Goal: Use online tool/utility: Use online tool/utility

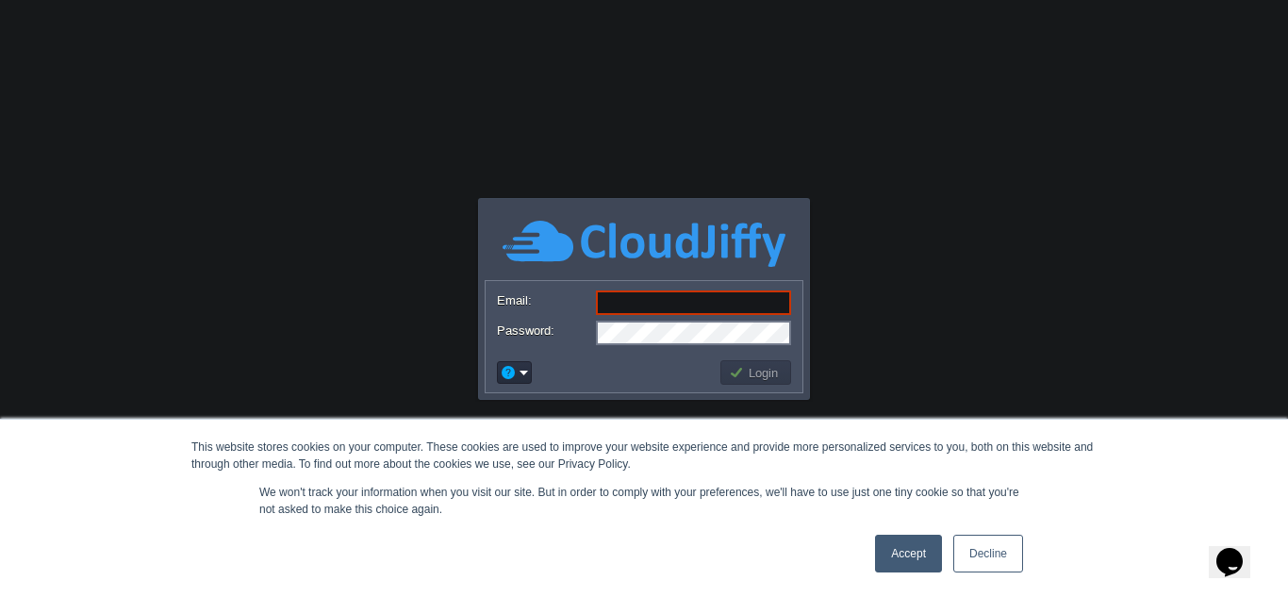
click at [888, 563] on link "Accept" at bounding box center [908, 554] width 67 height 38
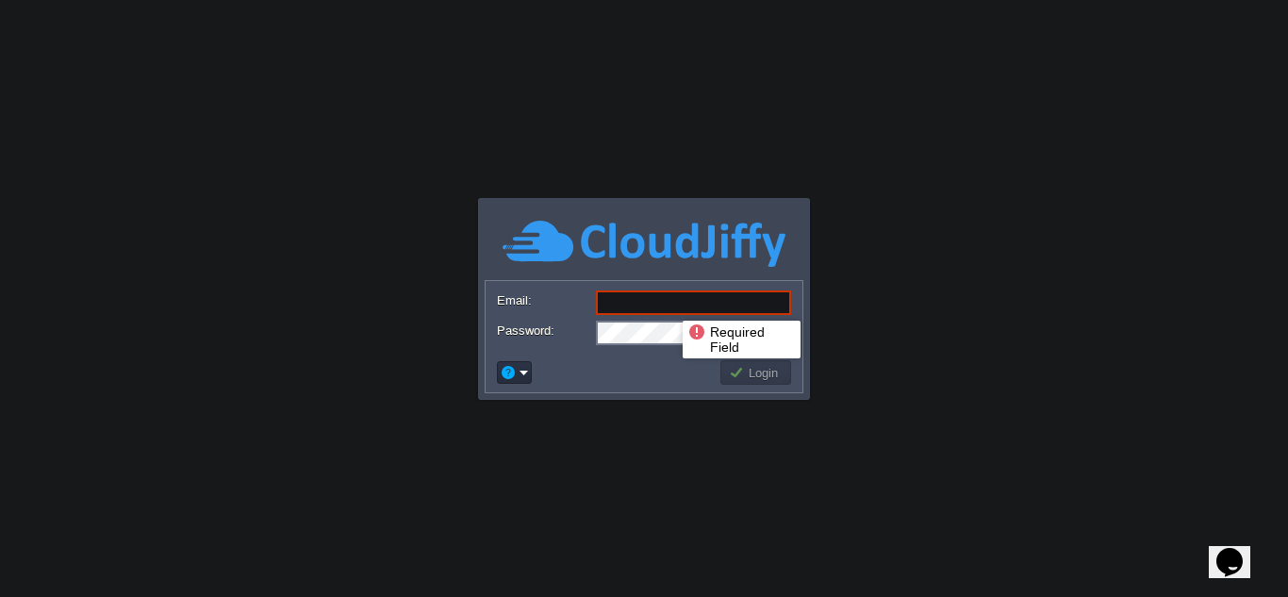
click at [669, 304] on input "Email:" at bounding box center [693, 302] width 195 height 25
type input "[EMAIL_ADDRESS][DOMAIN_NAME]"
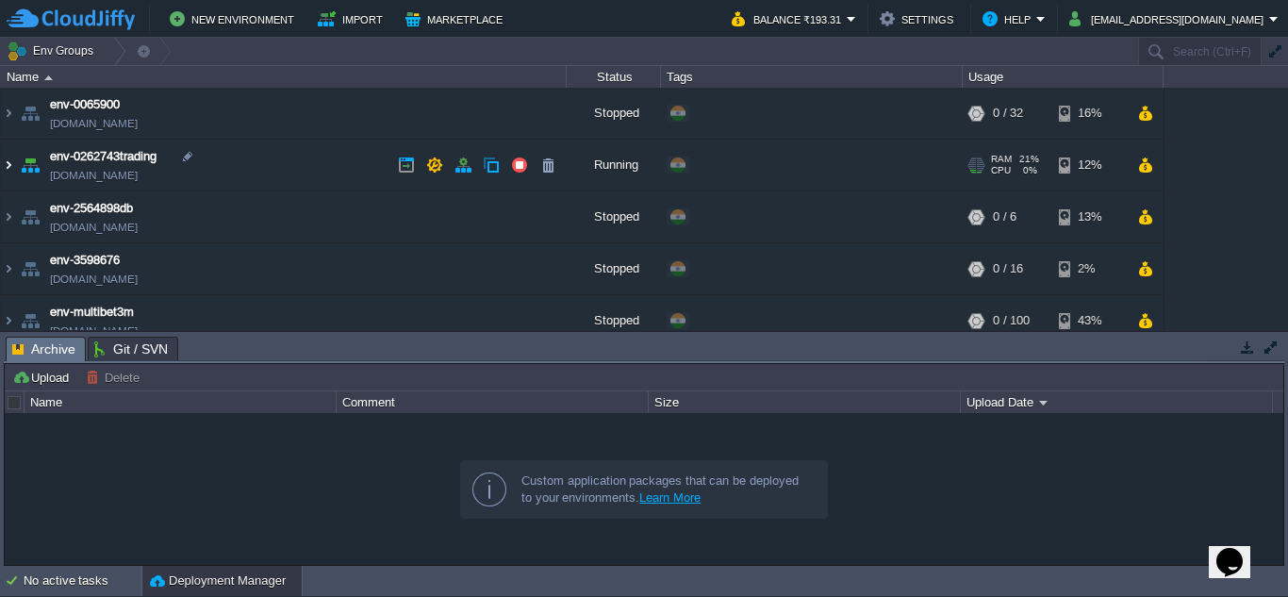
click at [11, 170] on img at bounding box center [8, 165] width 15 height 51
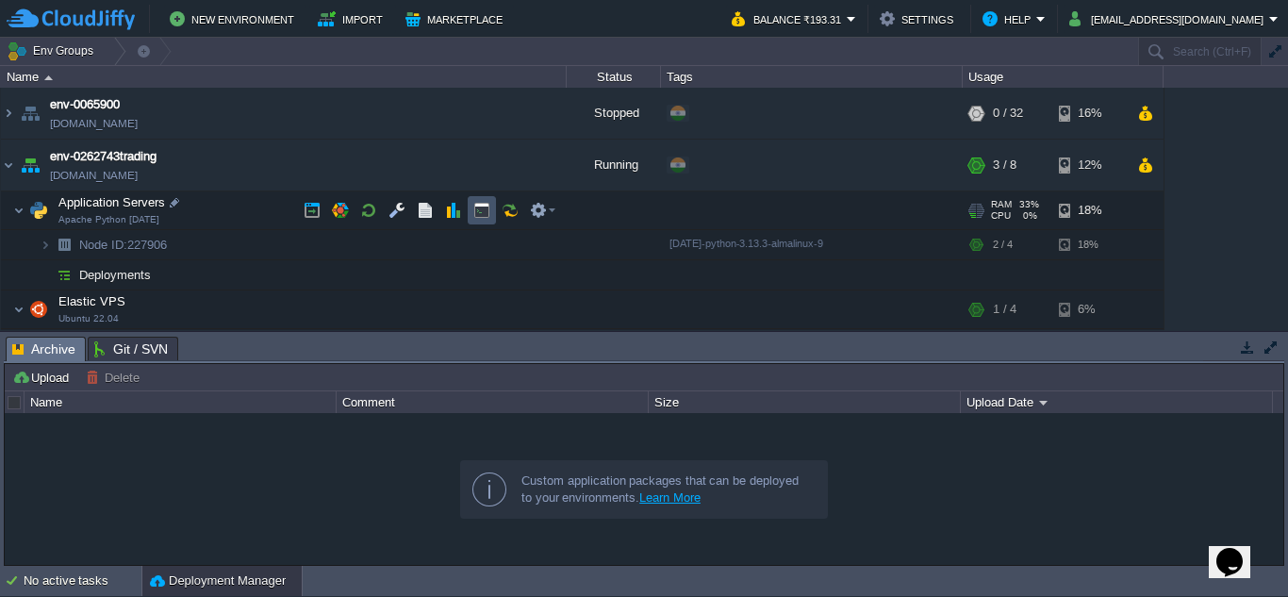
click at [478, 214] on button "button" at bounding box center [481, 210] width 17 height 17
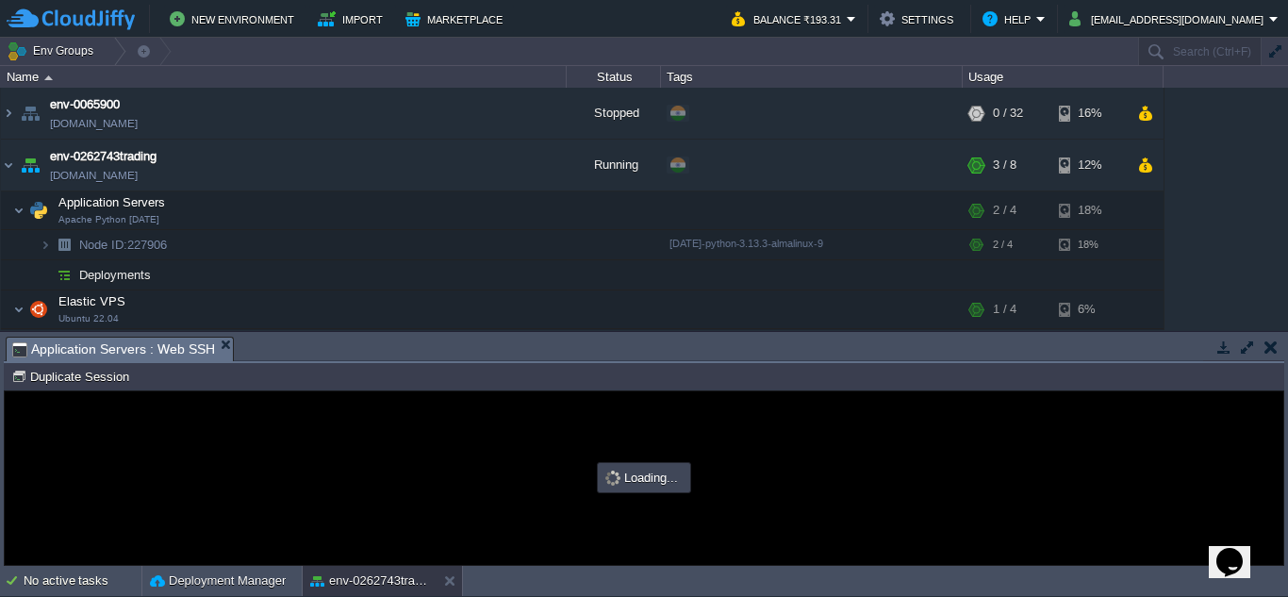
type input "#000000"
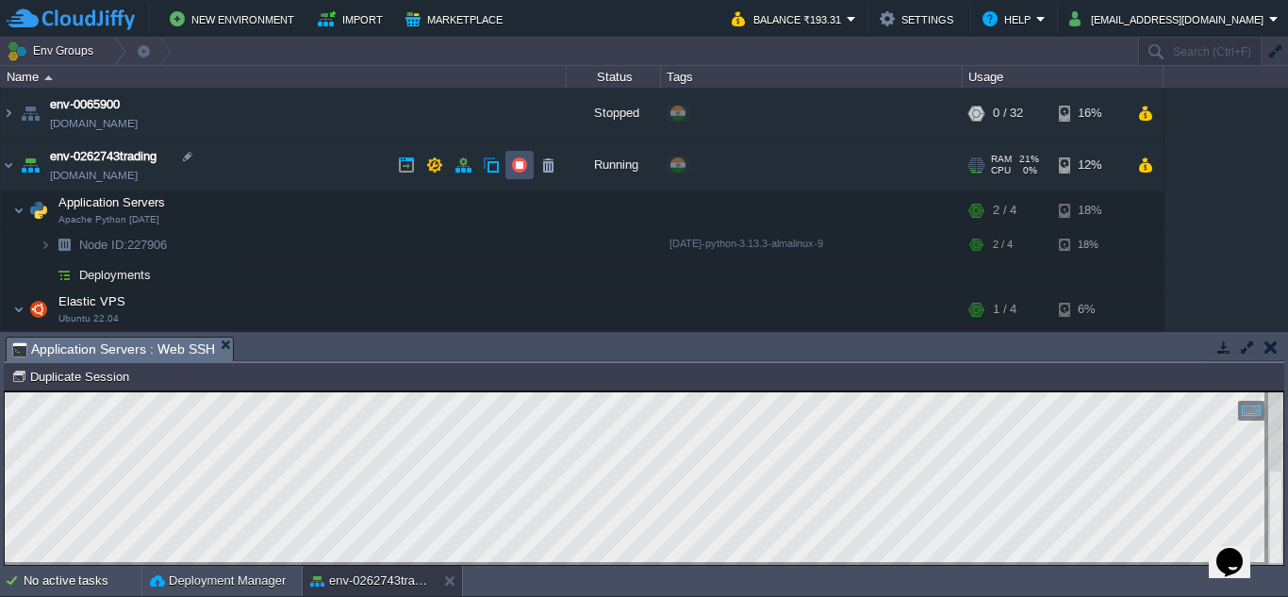
click at [516, 170] on button "button" at bounding box center [519, 165] width 17 height 17
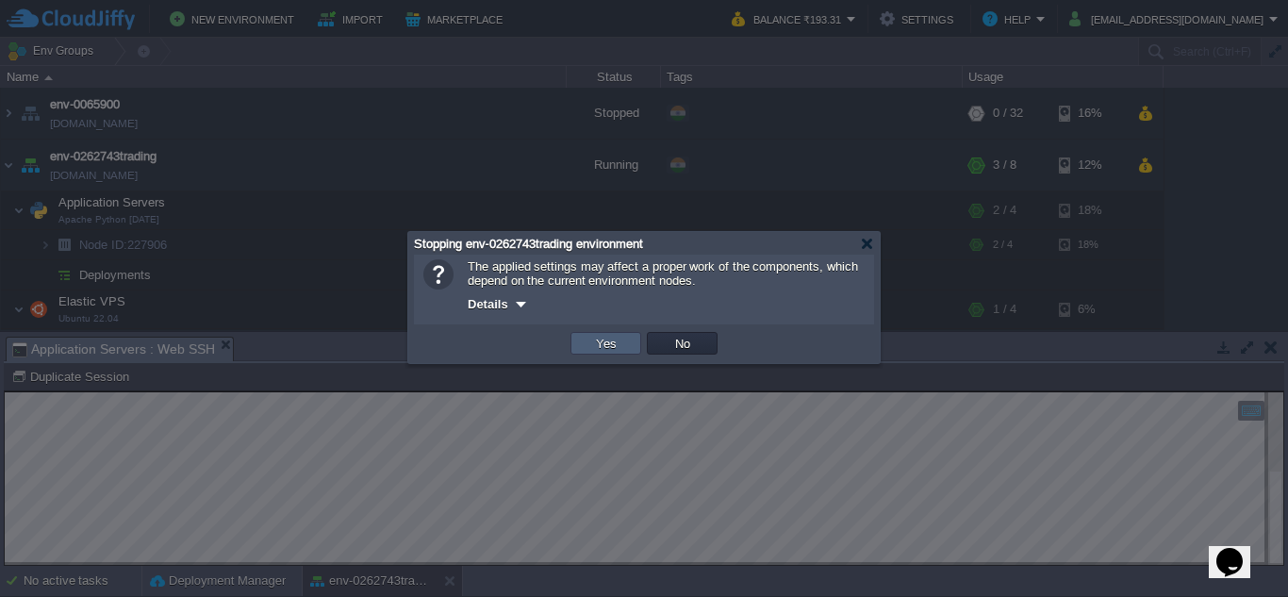
click at [629, 349] on td "Yes" at bounding box center [606, 343] width 71 height 23
